Goal: Information Seeking & Learning: Find specific fact

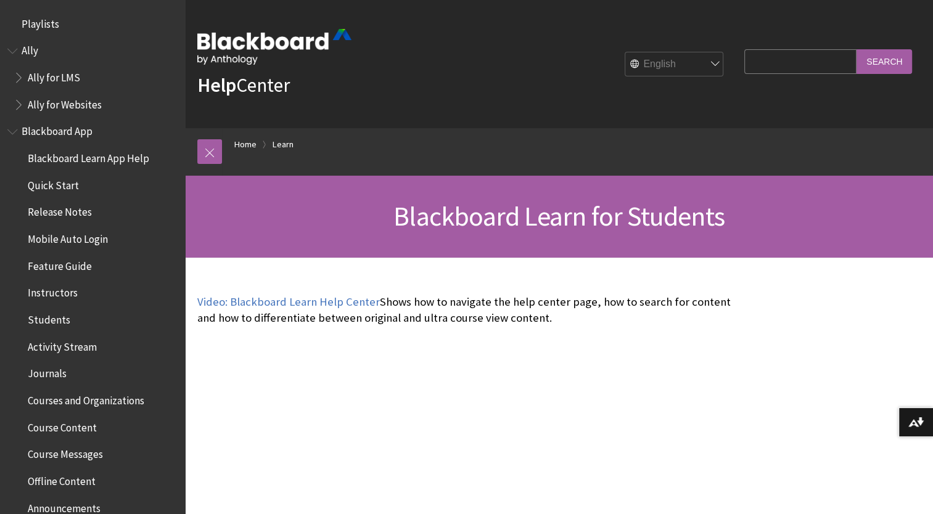
scroll to position [1188, 0]
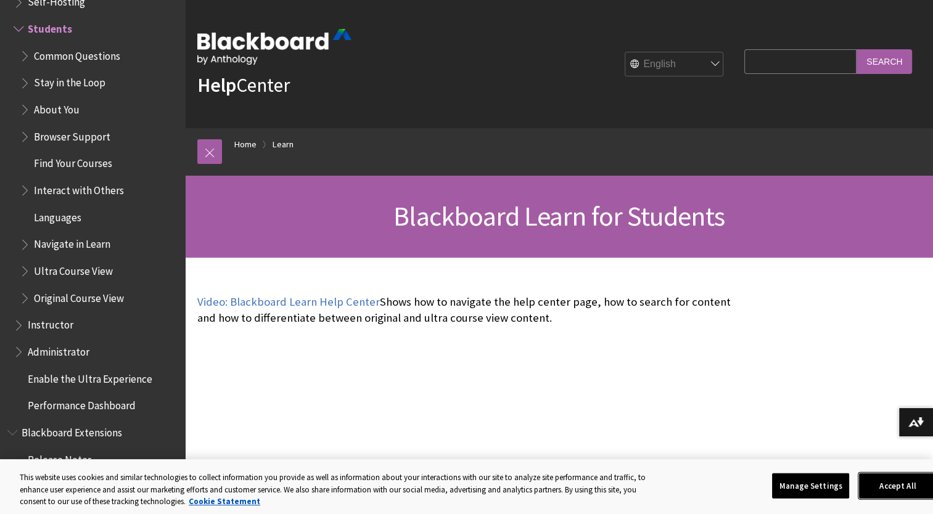
click at [909, 487] on button "Accept All" at bounding box center [897, 486] width 77 height 26
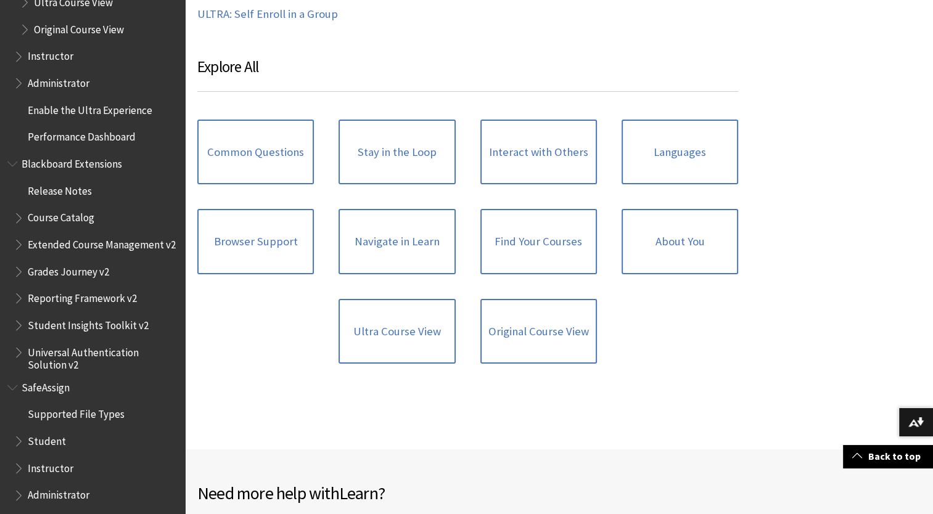
scroll to position [1470, 0]
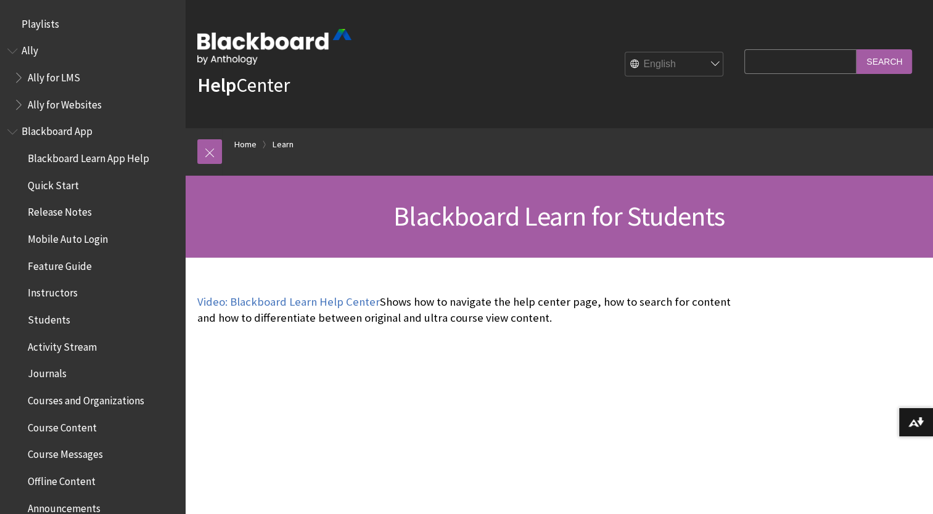
scroll to position [1188, 0]
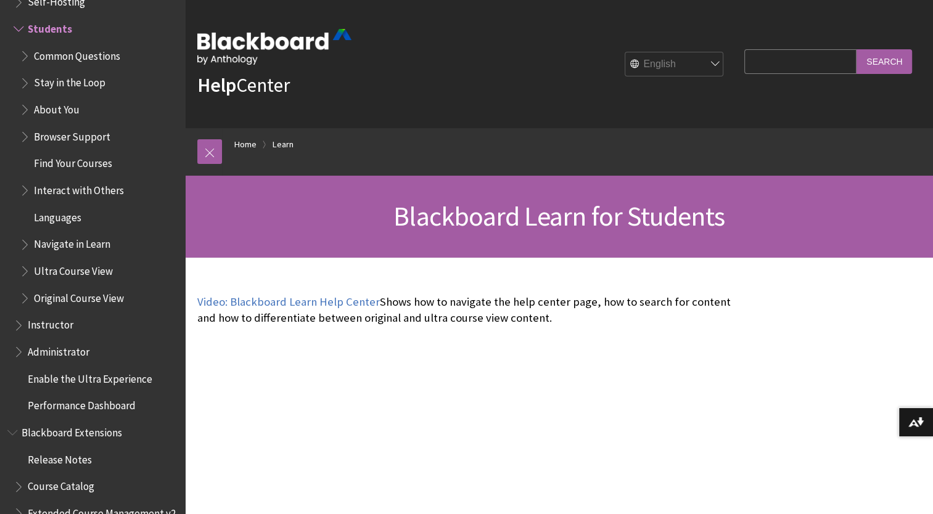
click at [760, 64] on input "Search Query" at bounding box center [800, 61] width 112 height 24
type input "acces [PERSON_NAME]"
click at [856, 49] on input "Search" at bounding box center [883, 61] width 55 height 24
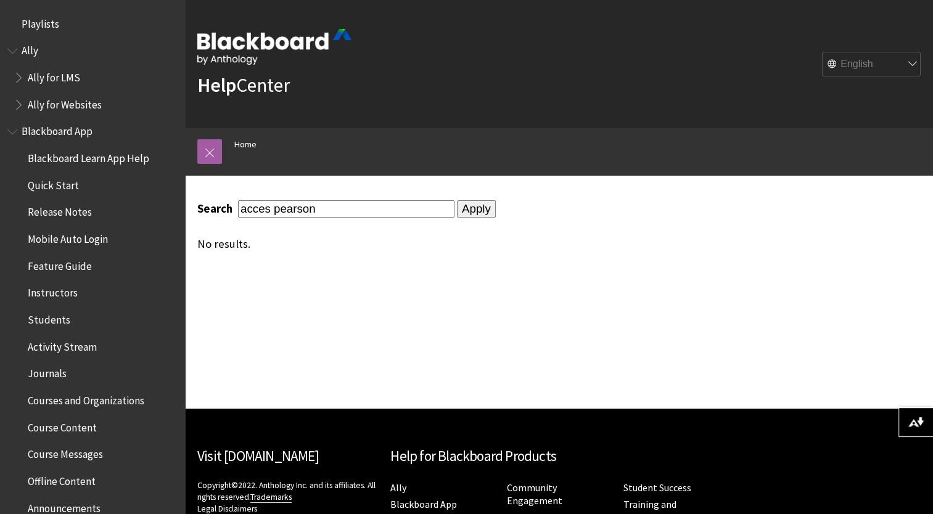
click at [876, 77] on div "English عربية Català Cymraeg Deutsch Español Suomi Français עברית Italiano 日本語 …" at bounding box center [635, 63] width 569 height 33
click at [472, 218] on div "Search acces pearson Apply No results." at bounding box center [467, 225] width 541 height 50
drag, startPoint x: 472, startPoint y: 218, endPoint x: 324, endPoint y: 371, distance: 212.4
click at [324, 371] on div "Search acces pearson Apply No results." at bounding box center [467, 292] width 565 height 233
